Goal: Task Accomplishment & Management: Manage account settings

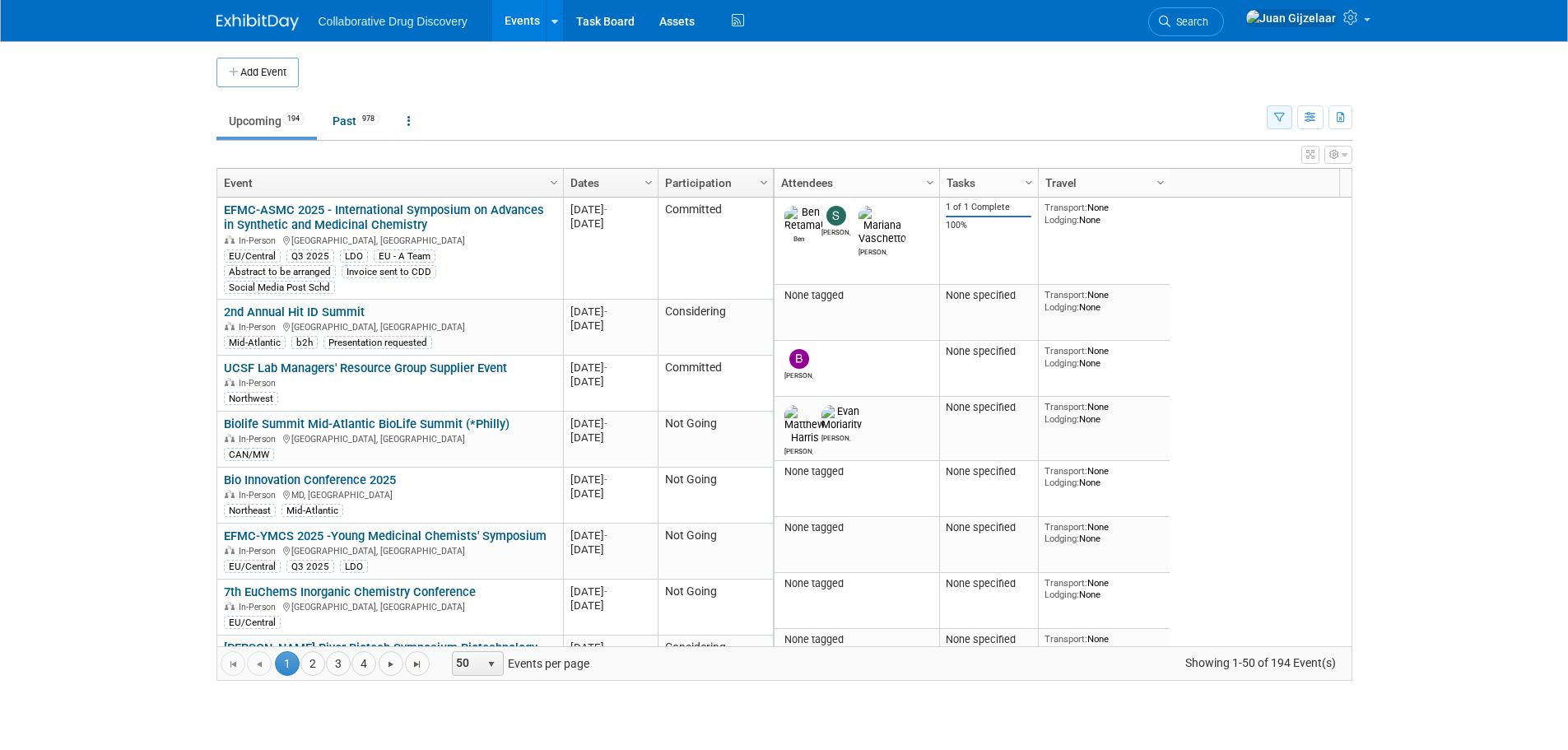
click at [1272, 113] on button "button" at bounding box center [1279, 117] width 25 height 24
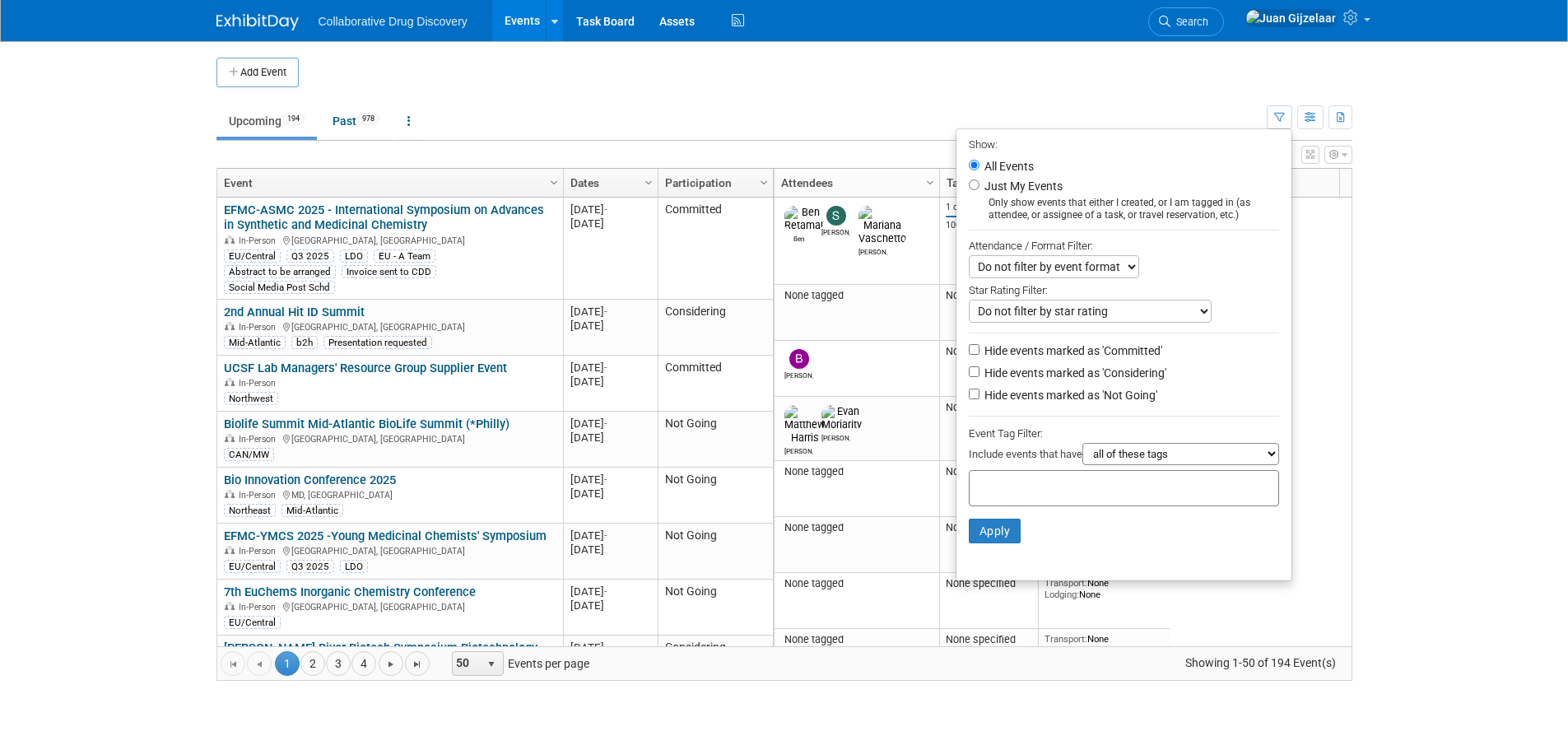
click at [1125, 493] on div at bounding box center [1124, 487] width 310 height 36
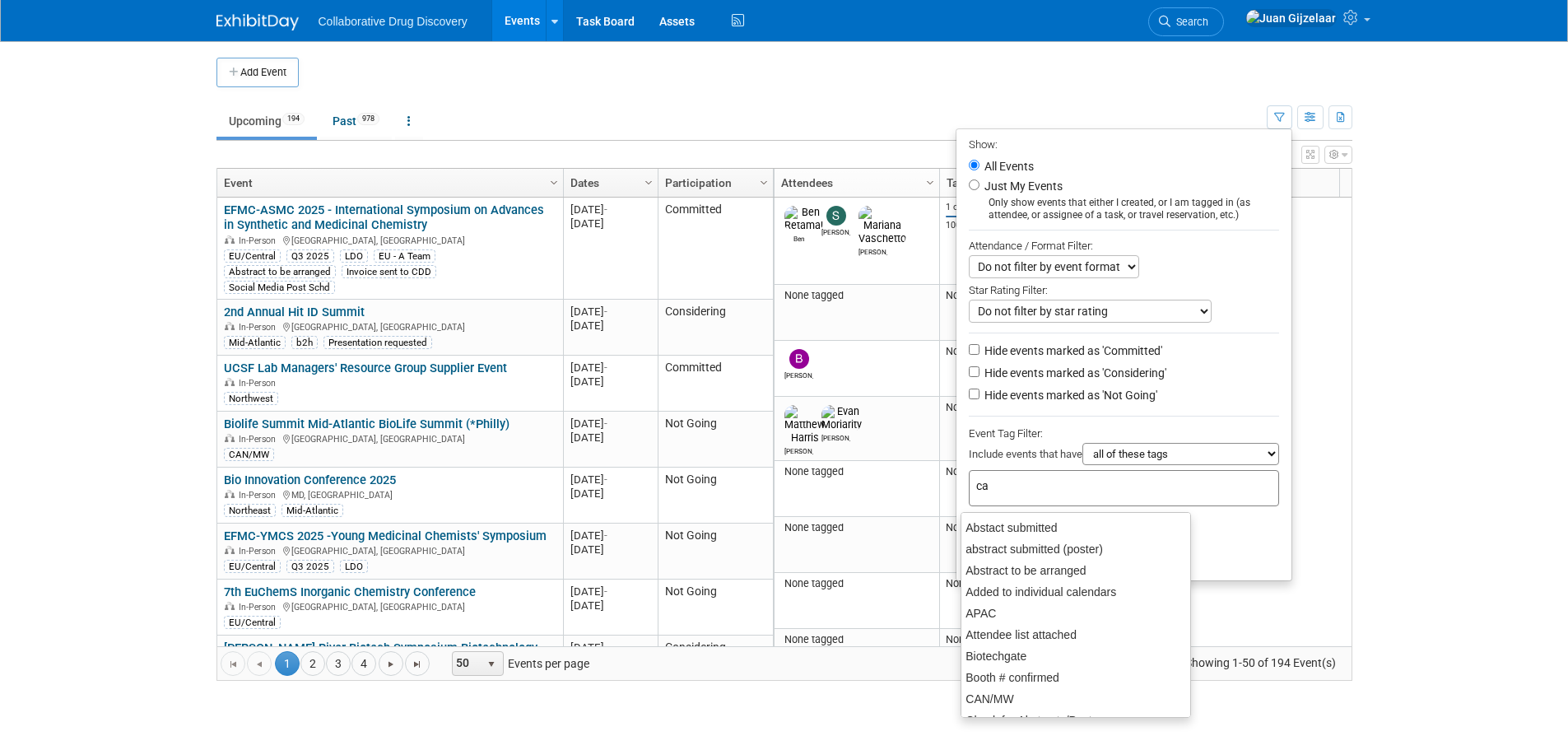
type input "can"
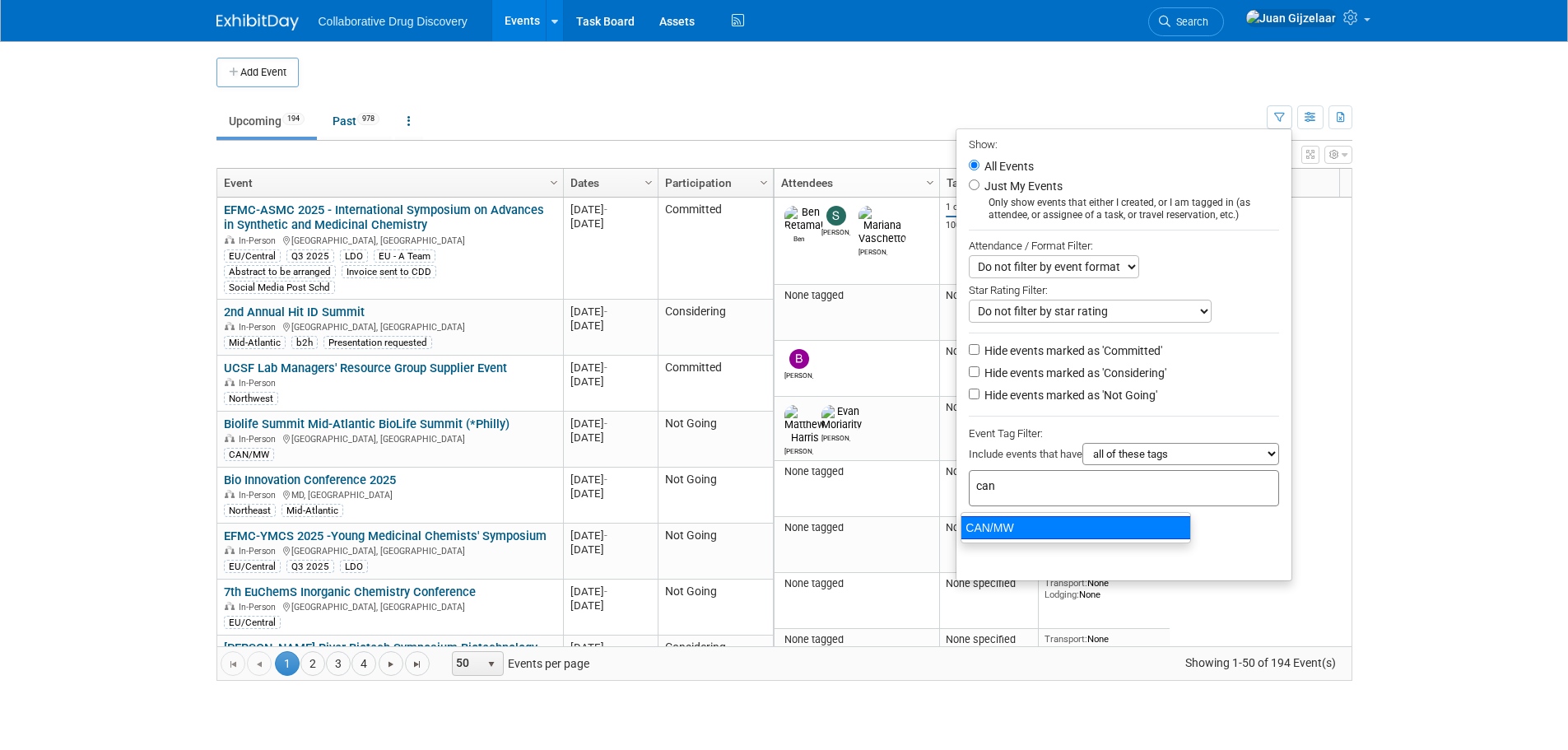
drag, startPoint x: 1032, startPoint y: 531, endPoint x: 1039, endPoint y: 533, distance: 7.3
click at [1032, 532] on div "CAN/MW" at bounding box center [1075, 527] width 231 height 23
type input "CAN/MW"
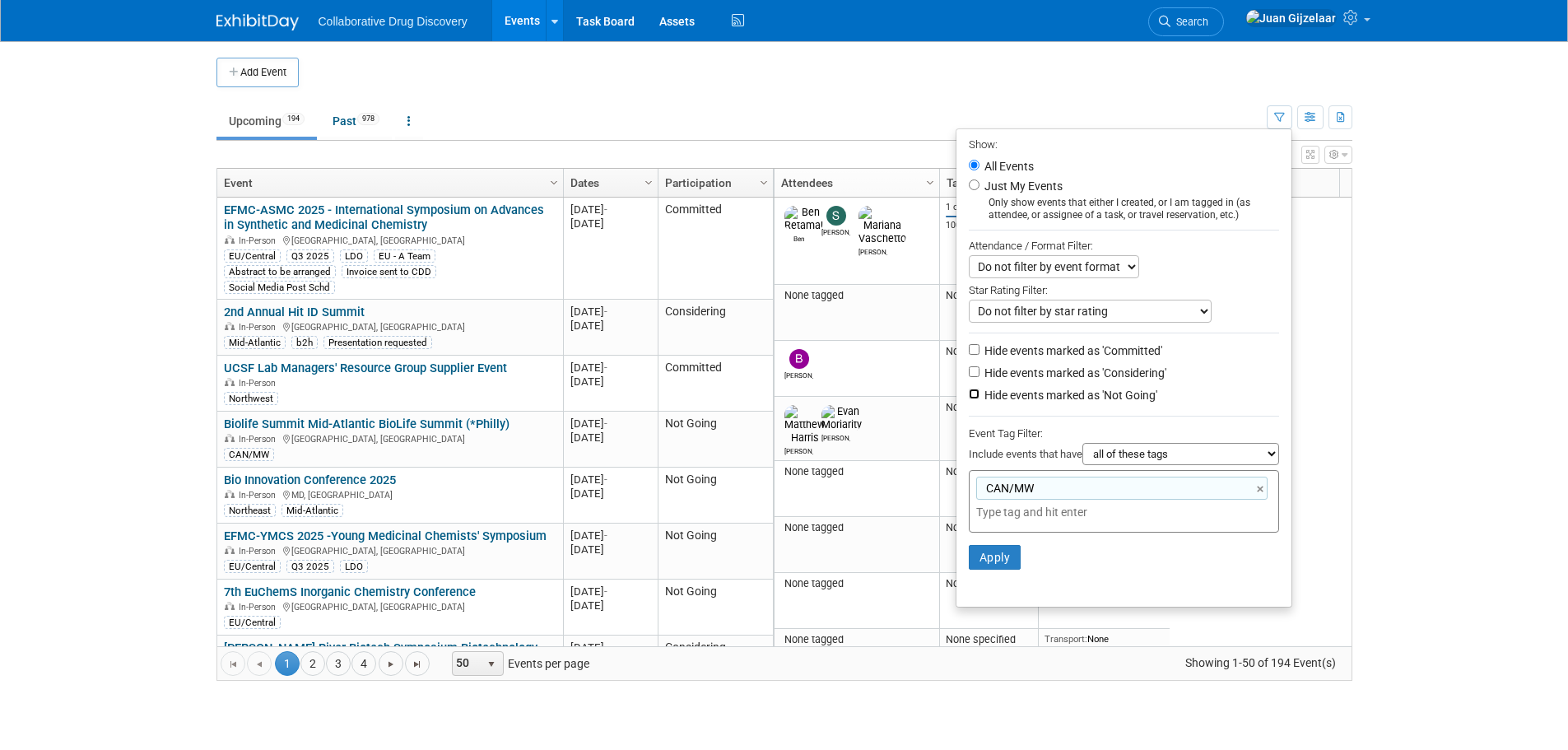
click at [968, 399] on input "Hide events marked as 'Not Going'" at bounding box center [974, 393] width 11 height 11
checkbox input "true"
click at [1003, 564] on button "Apply" at bounding box center [995, 557] width 53 height 25
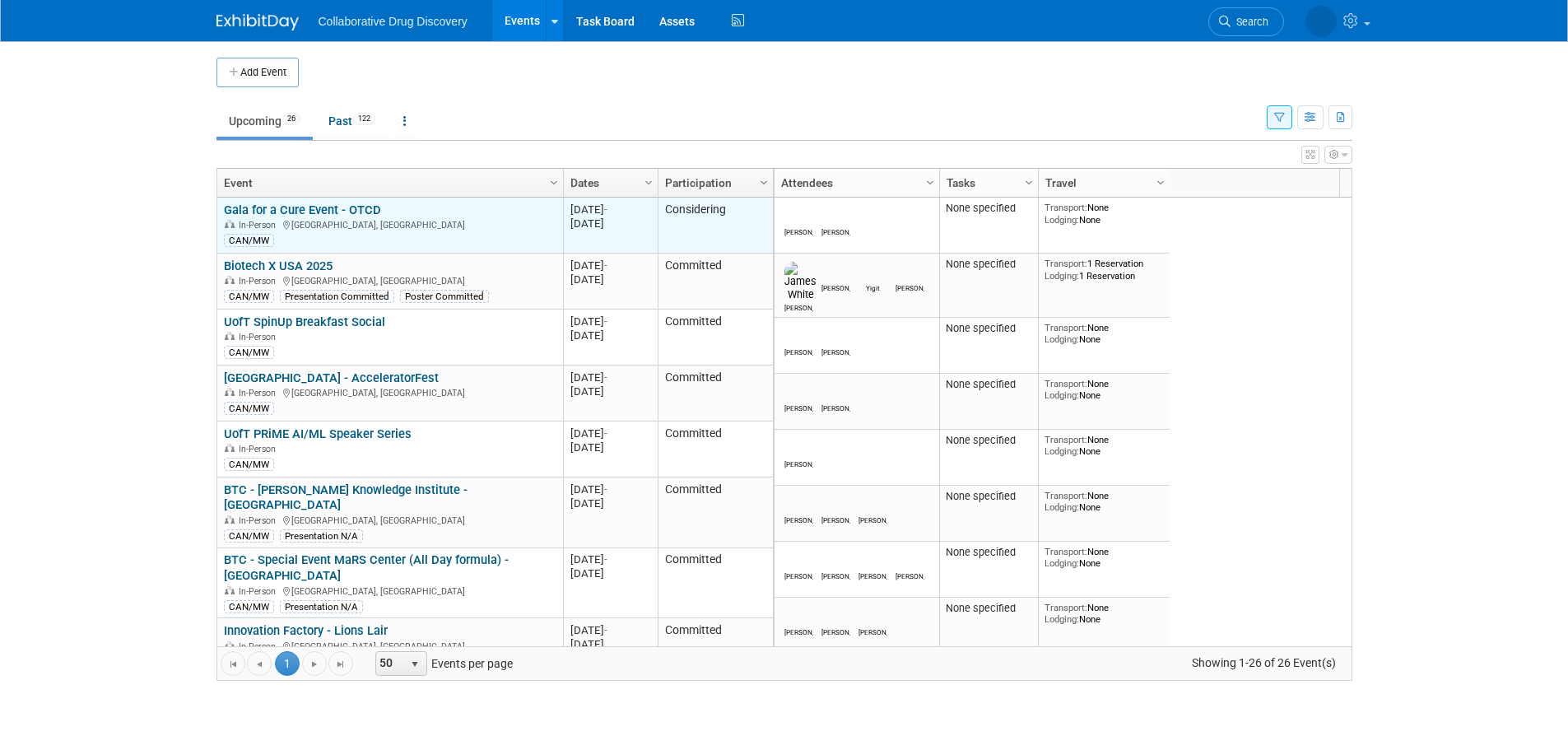
click at [361, 206] on link "Gala for a Cure Event - OTCD" at bounding box center [302, 209] width 157 height 15
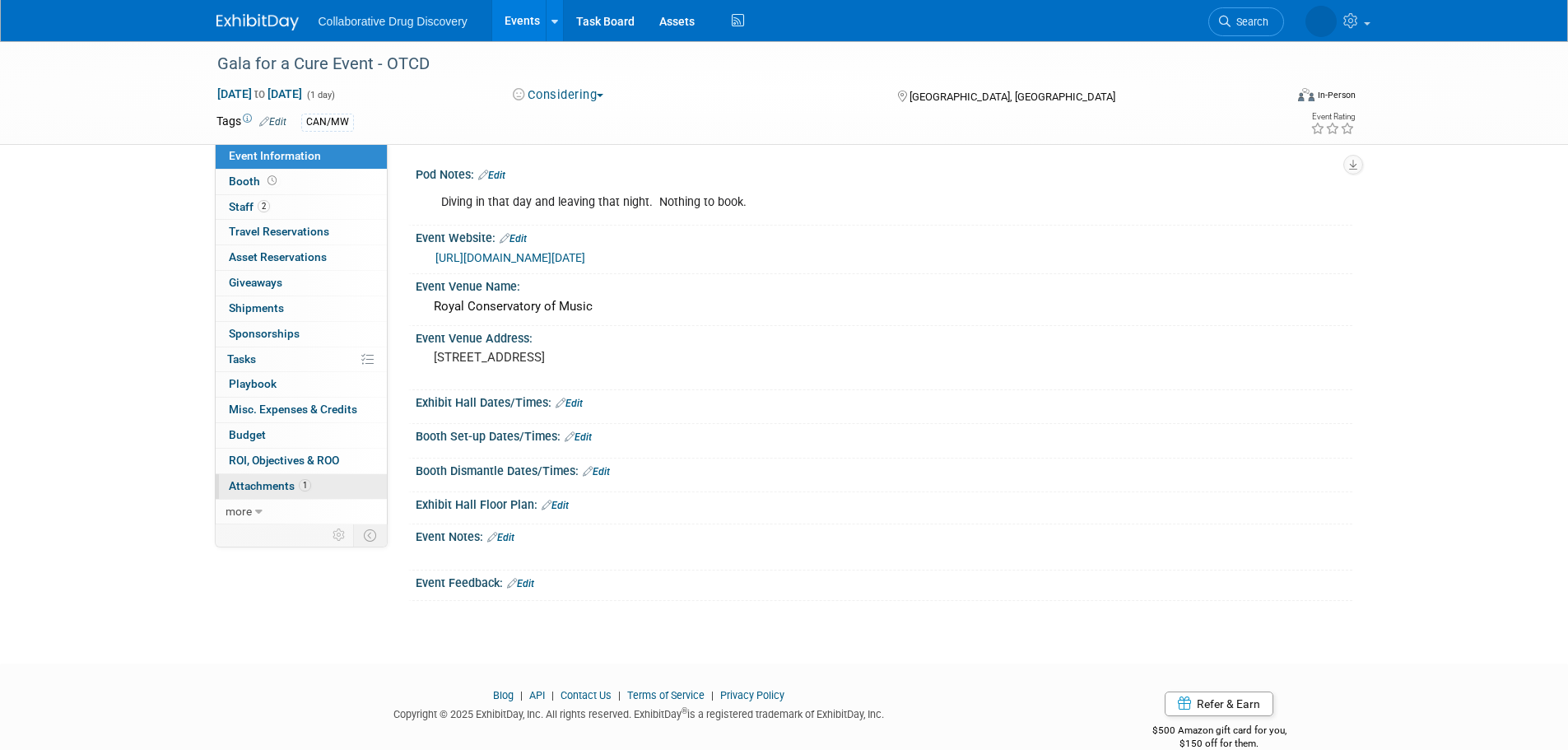
click at [277, 485] on span "Attachments 1" at bounding box center [270, 485] width 82 height 13
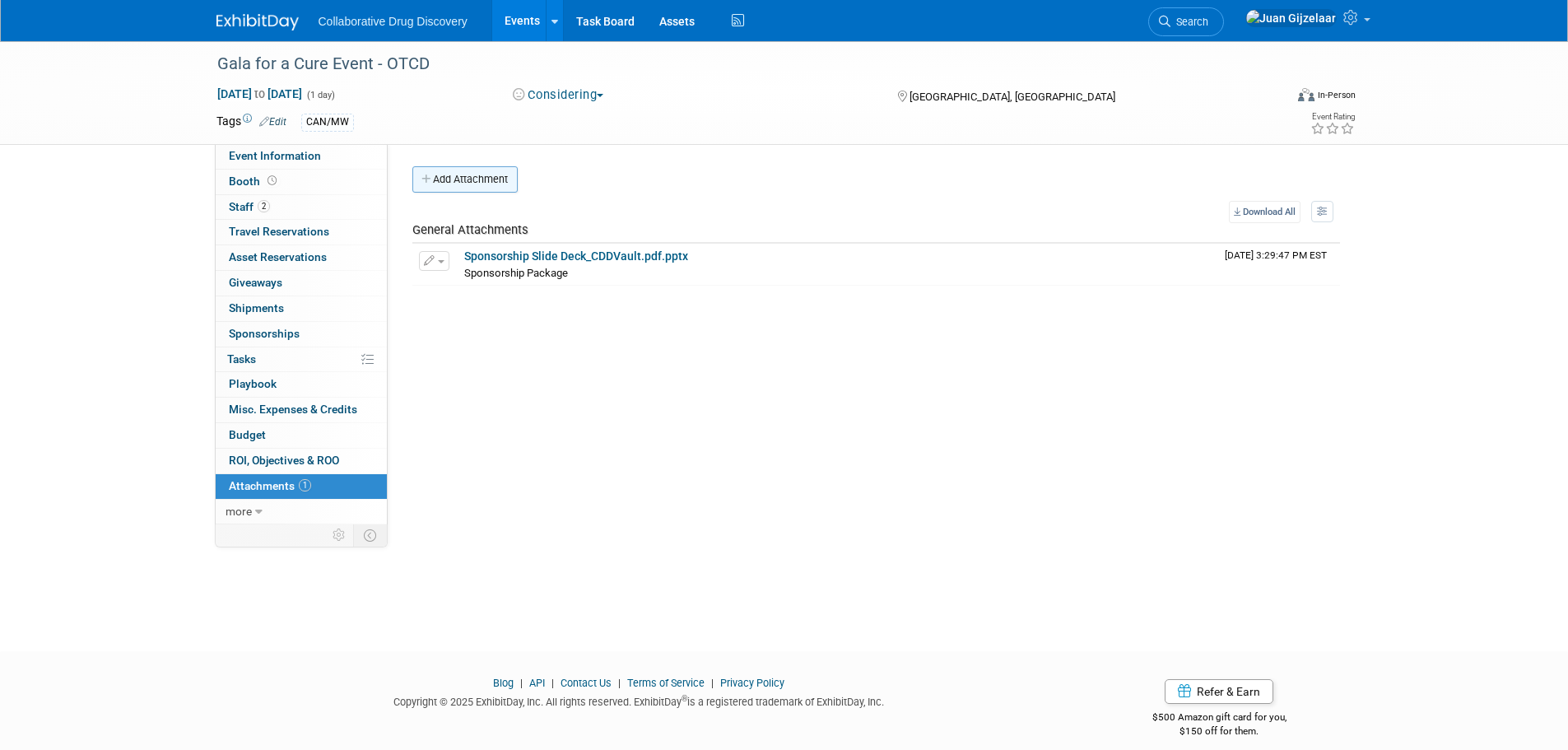
click at [457, 184] on button "Add Attachment" at bounding box center [465, 180] width 105 height 26
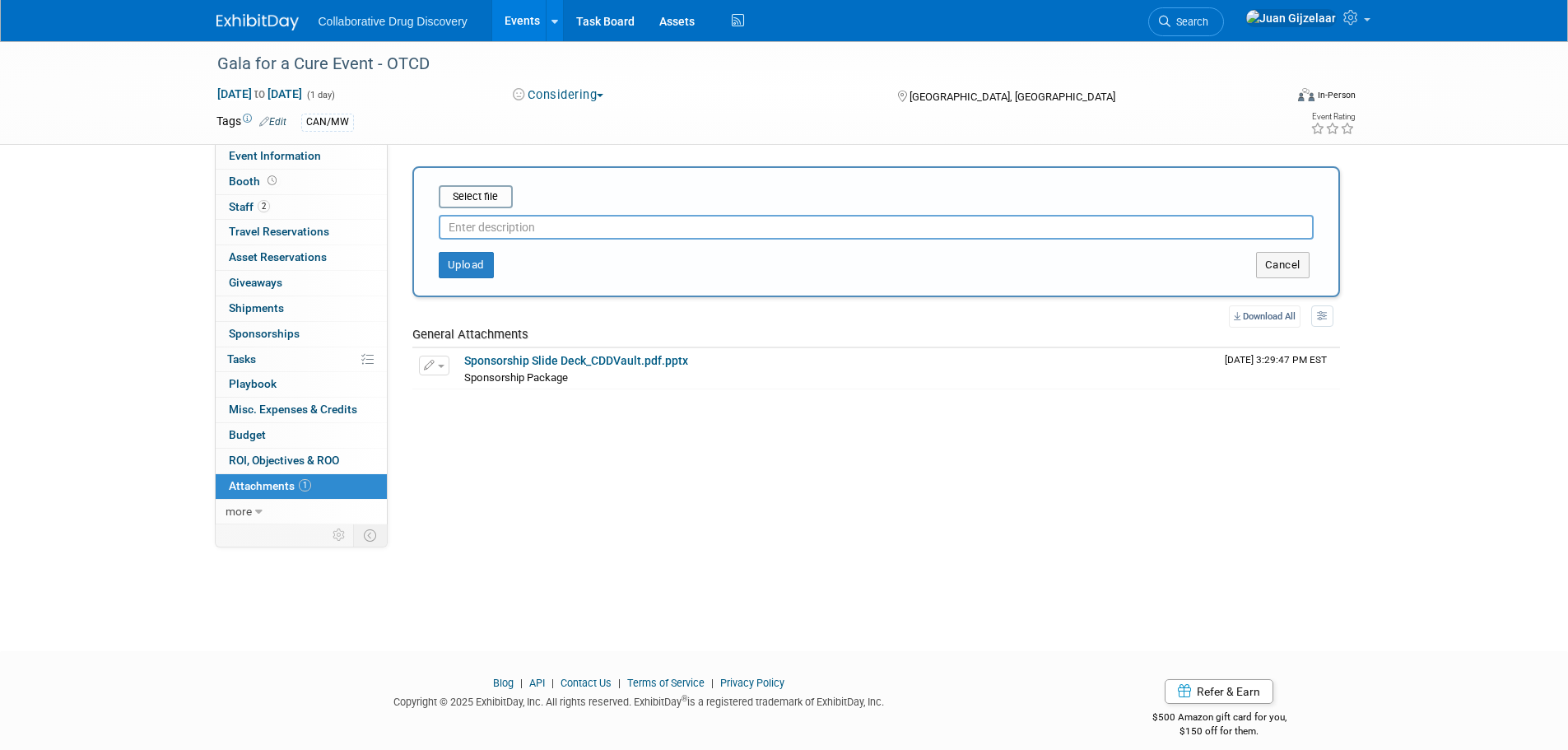
click at [483, 223] on input "text" at bounding box center [876, 227] width 875 height 25
type input "Invoice"
click at [469, 201] on input "file" at bounding box center [414, 196] width 196 height 20
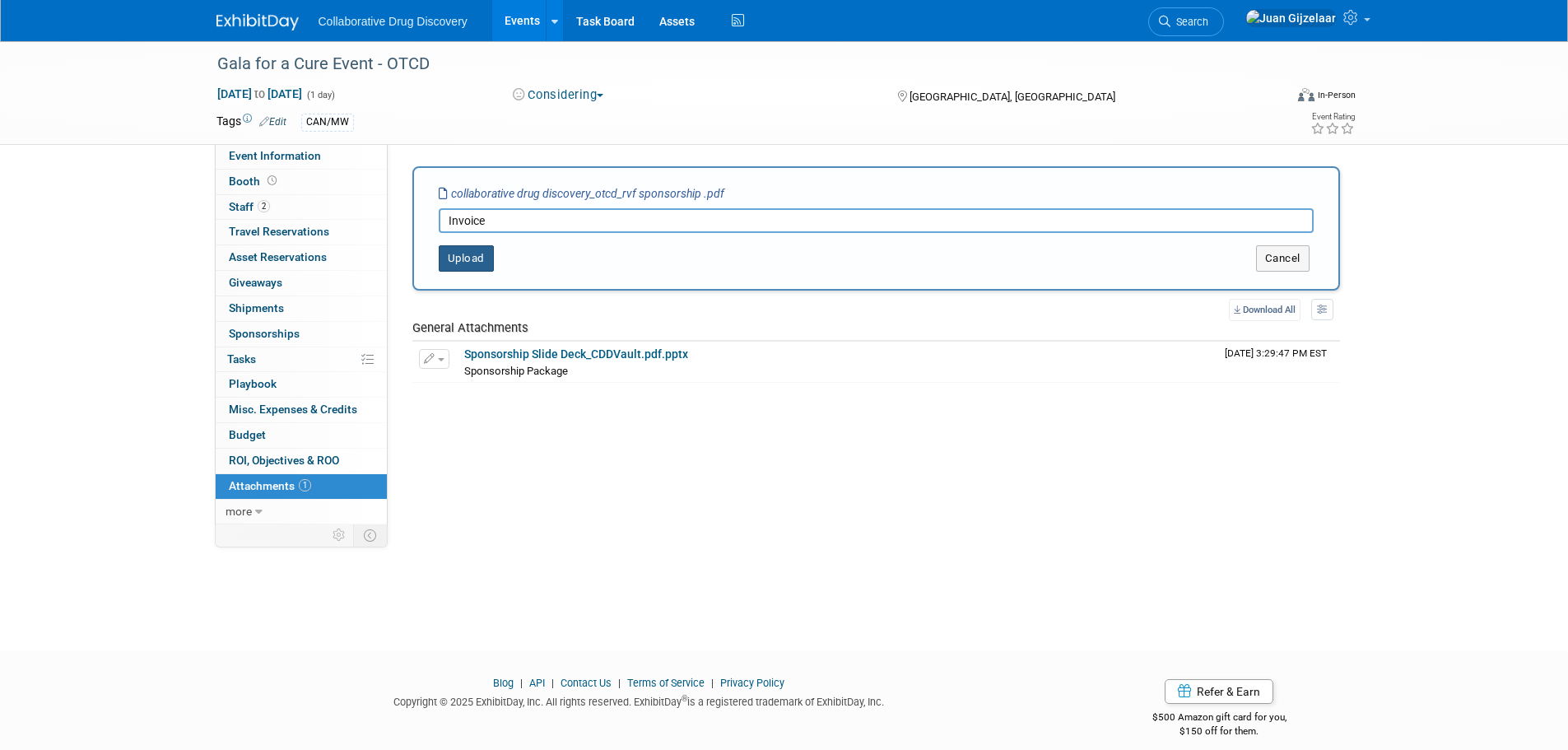
click at [469, 264] on button "Upload" at bounding box center [466, 258] width 55 height 26
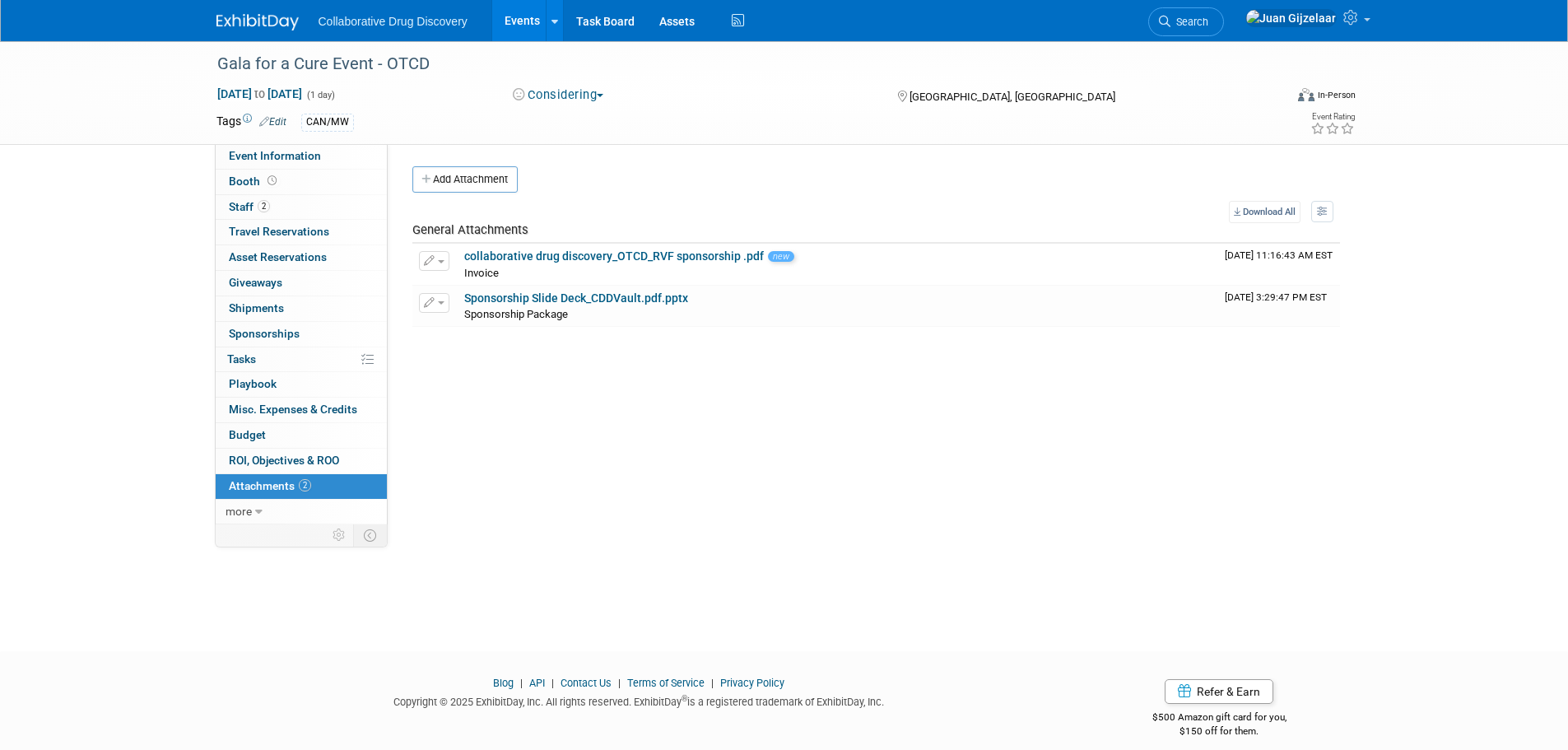
click at [571, 102] on button "Considering" at bounding box center [558, 96] width 103 height 18
click at [585, 121] on link "Committed" at bounding box center [572, 122] width 130 height 23
click at [683, 262] on link "collaborative drug discovery_OTCD_RVF sponsorship .pdf" at bounding box center [614, 256] width 300 height 13
click at [286, 156] on span "Event Information" at bounding box center [274, 155] width 92 height 13
